Goal: Book appointment/travel/reservation

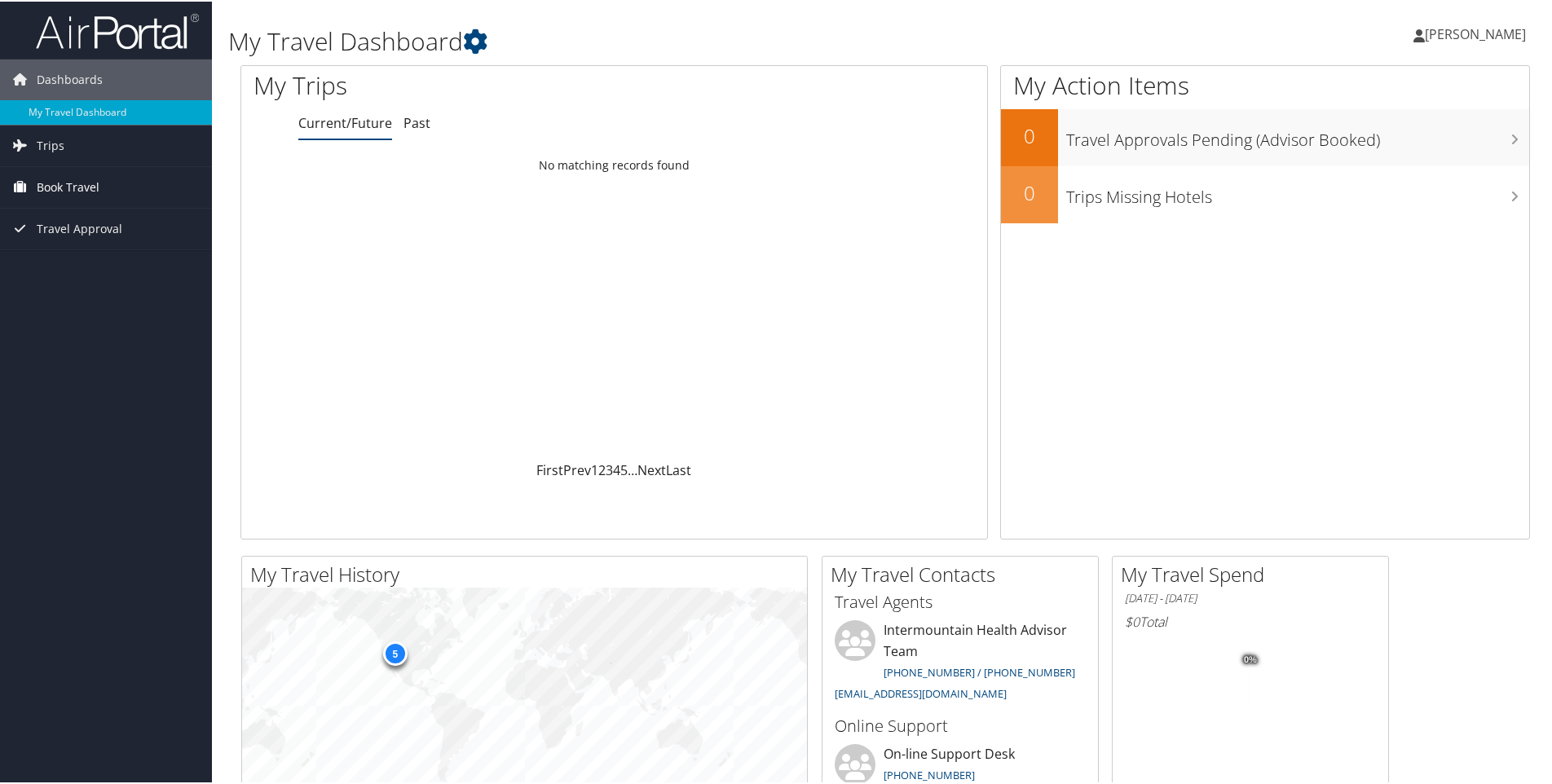
click at [54, 175] on span "Book Travel" at bounding box center [68, 185] width 63 height 41
click at [422, 123] on link "Past" at bounding box center [417, 122] width 27 height 18
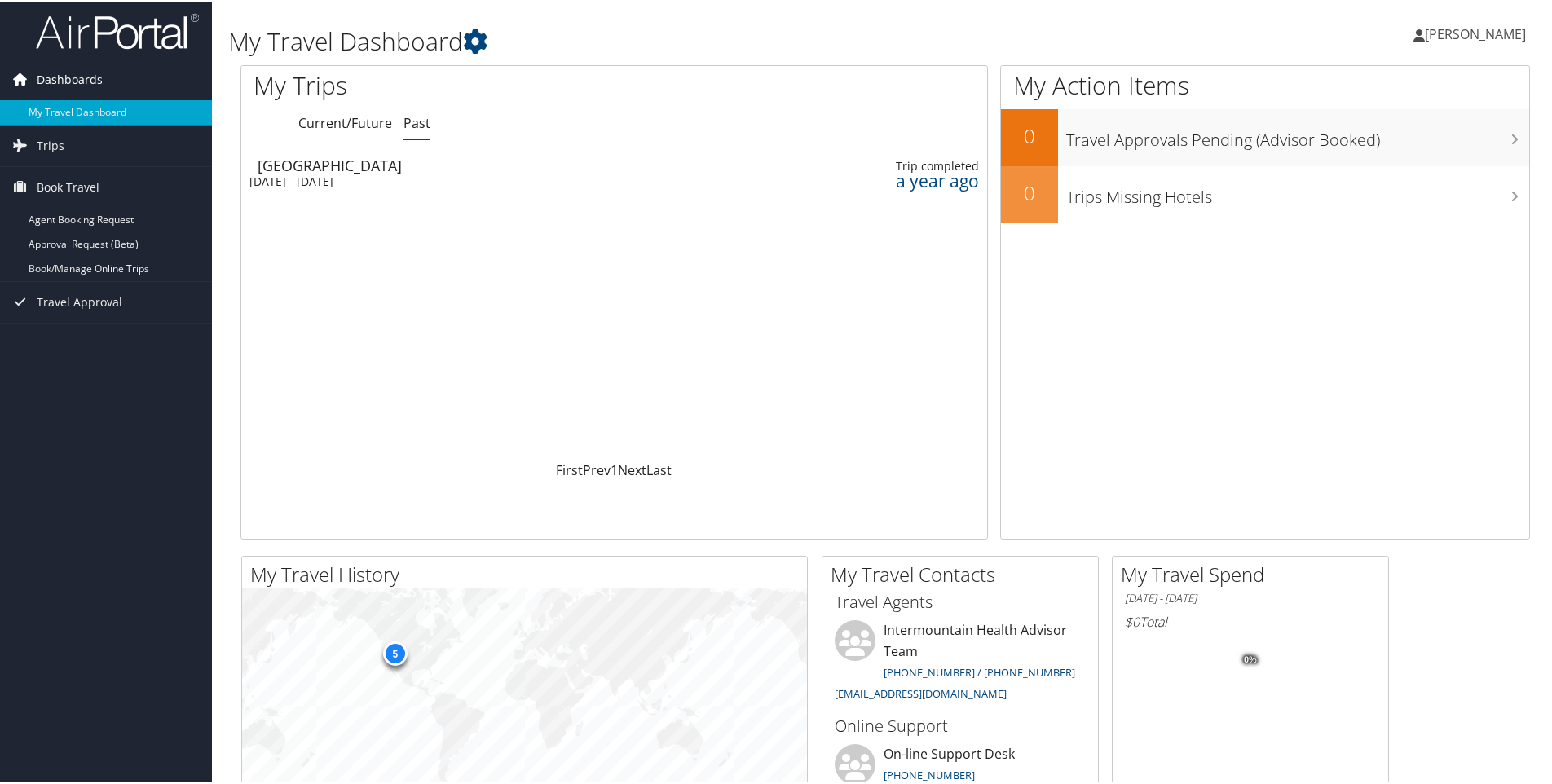
click at [62, 79] on span "Dashboards" at bounding box center [70, 78] width 66 height 41
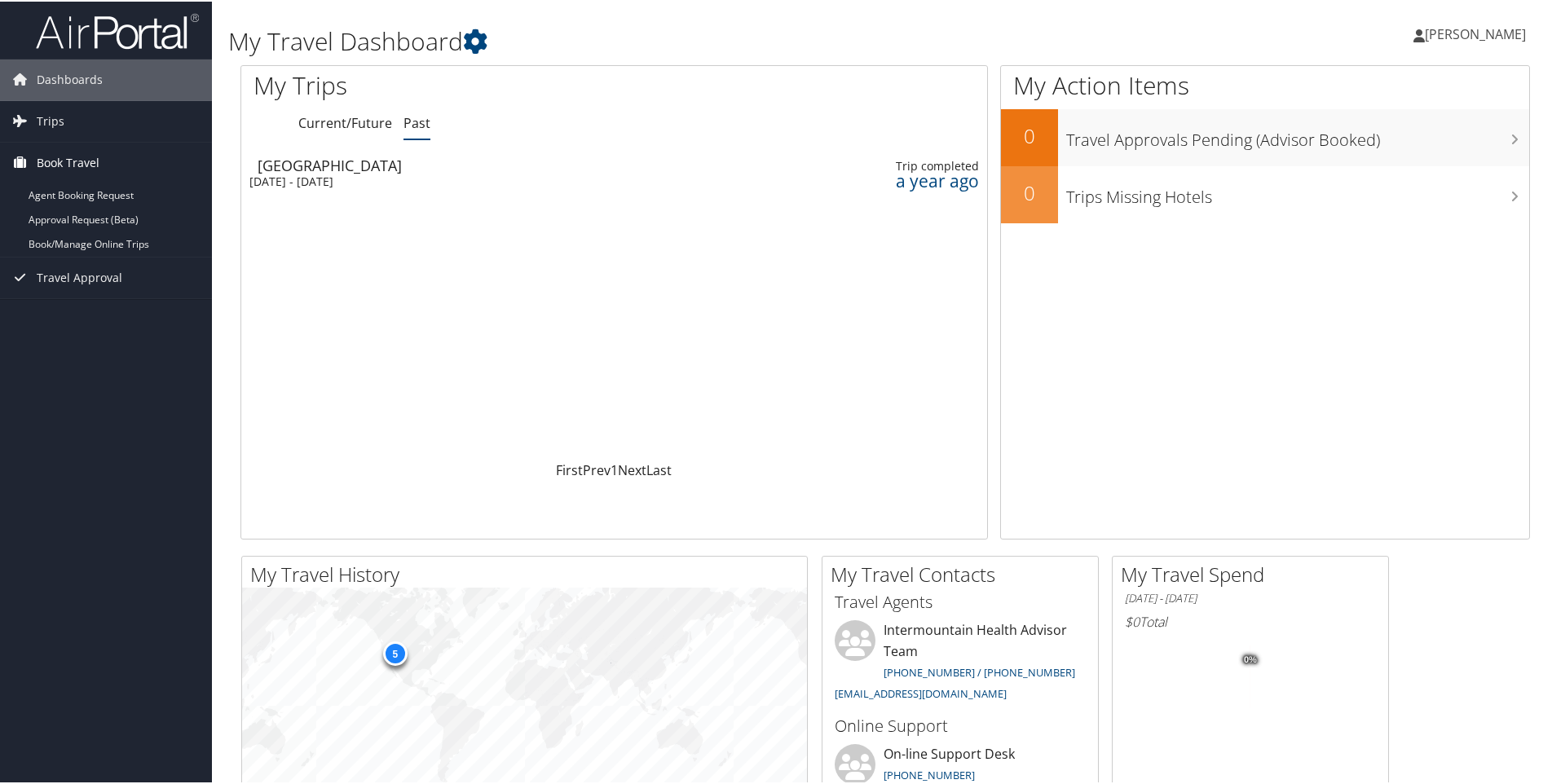
click at [45, 162] on span "Book Travel" at bounding box center [68, 161] width 63 height 41
click at [45, 237] on link "Book/Manage Online Trips" at bounding box center [106, 243] width 212 height 25
click at [331, 121] on link "Current/Future" at bounding box center [345, 122] width 94 height 18
